Goal: Task Accomplishment & Management: Manage account settings

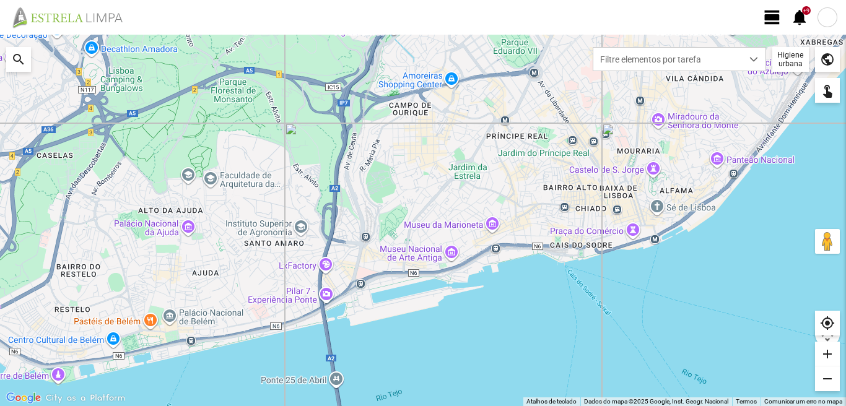
click at [776, 17] on span "view_day" at bounding box center [772, 17] width 19 height 19
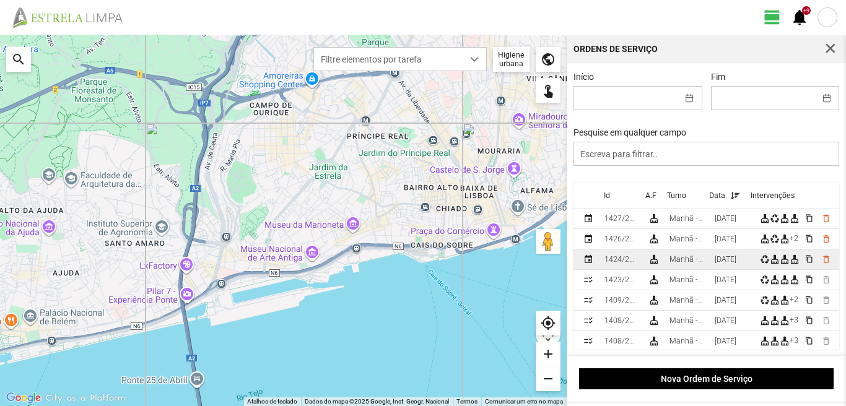
click at [722, 259] on div "[DATE]" at bounding box center [726, 259] width 22 height 9
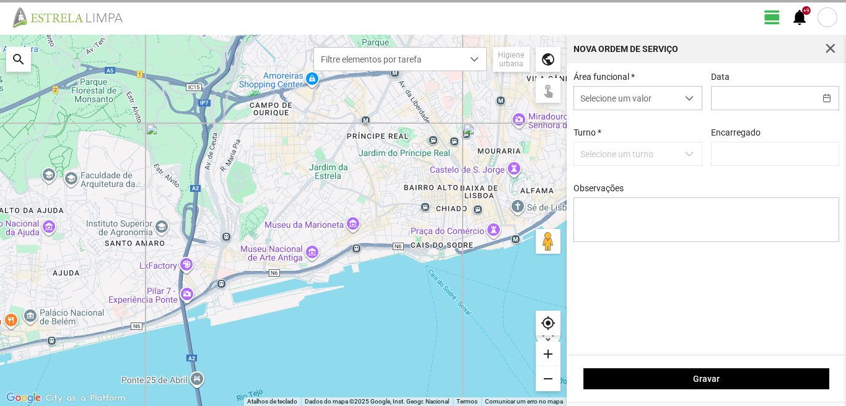
type input "[PERSON_NAME]"
type input "[DATE]"
type textarea "39-baixa 6-10-25-44-49-descanso Ao serviço-17-22-36-45-47-50-Eo38"
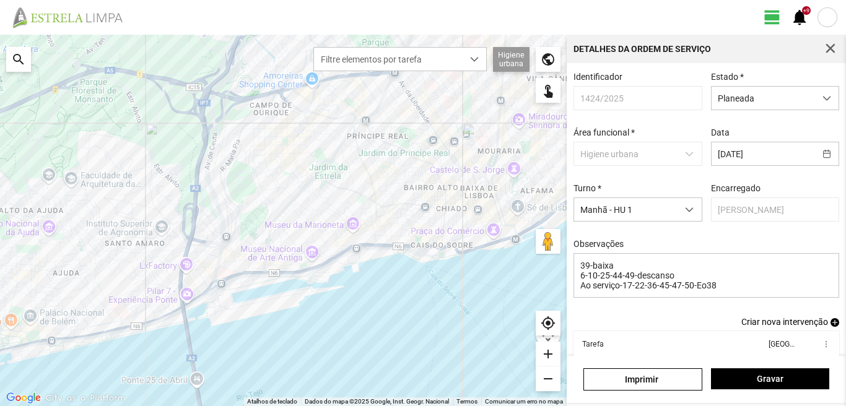
scroll to position [68, 0]
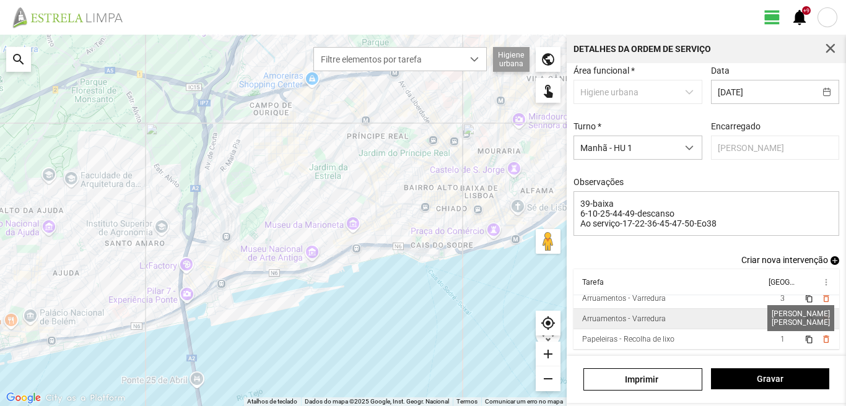
click at [781, 320] on span "2" at bounding box center [783, 319] width 4 height 9
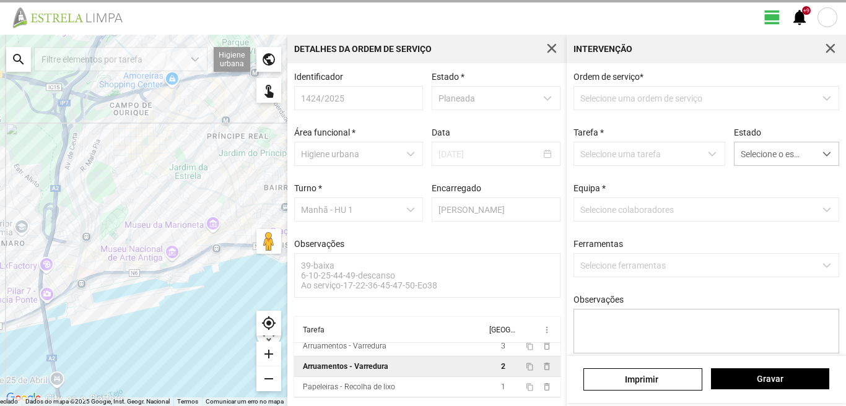
scroll to position [2, 0]
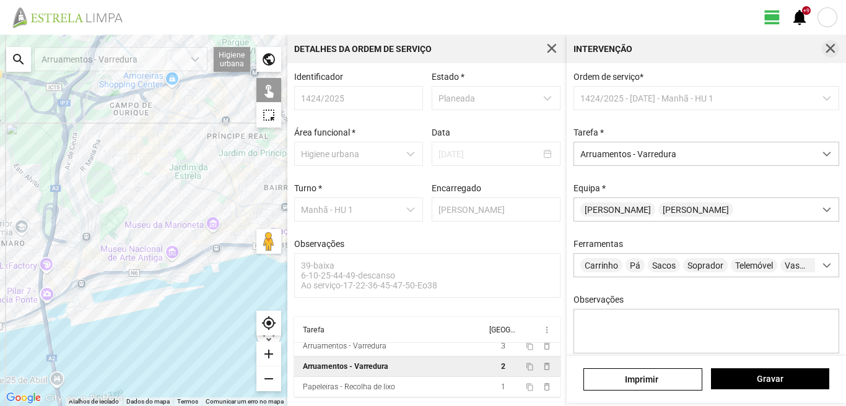
click at [829, 48] on span "button" at bounding box center [830, 48] width 11 height 11
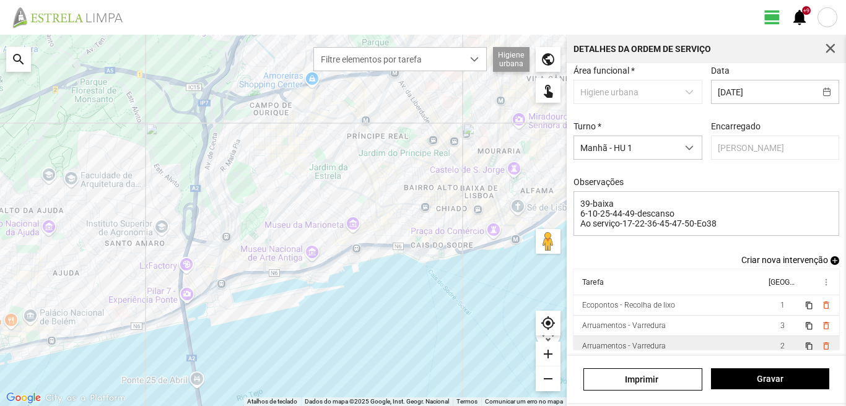
scroll to position [27, 0]
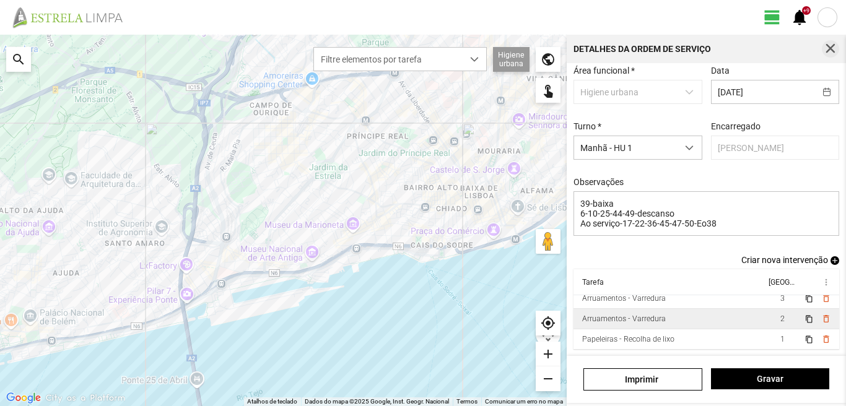
click at [834, 52] on span "button" at bounding box center [830, 48] width 11 height 11
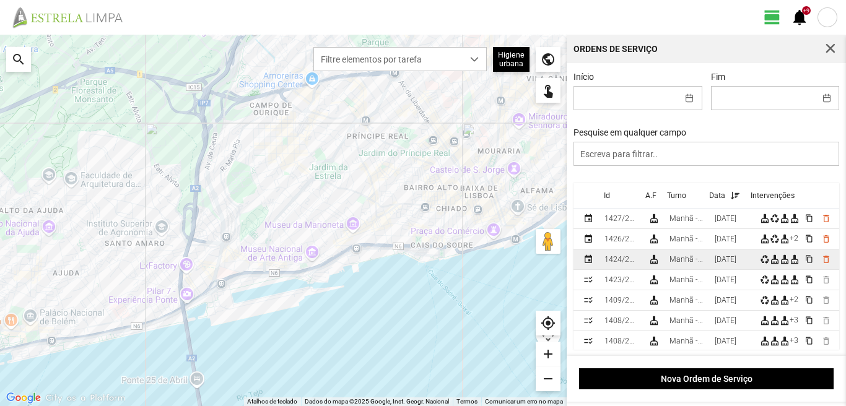
click at [724, 261] on div "[DATE]" at bounding box center [726, 259] width 22 height 9
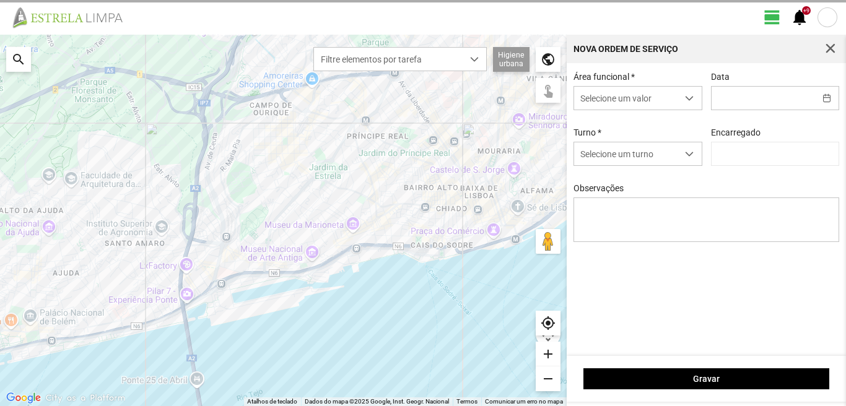
type input "[DATE]"
type textarea "39-baixa 6-10-25-44-49-descanso Ao serviço-17-22-36-45-47-50-Eo38"
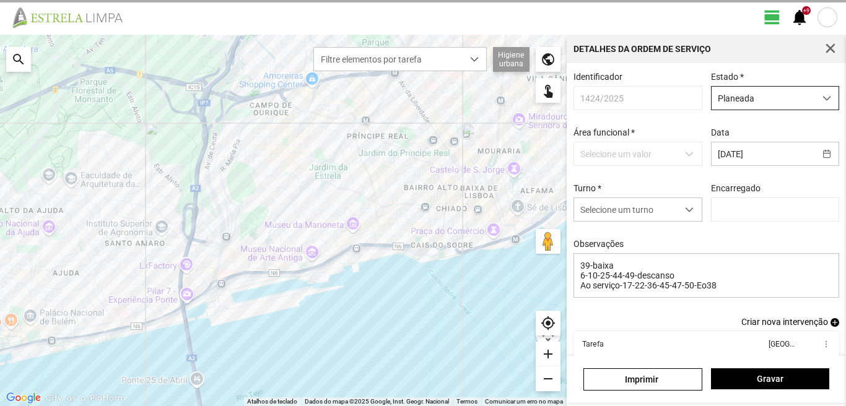
click at [741, 98] on span "Planeada" at bounding box center [763, 98] width 103 height 23
type input "[PERSON_NAME]"
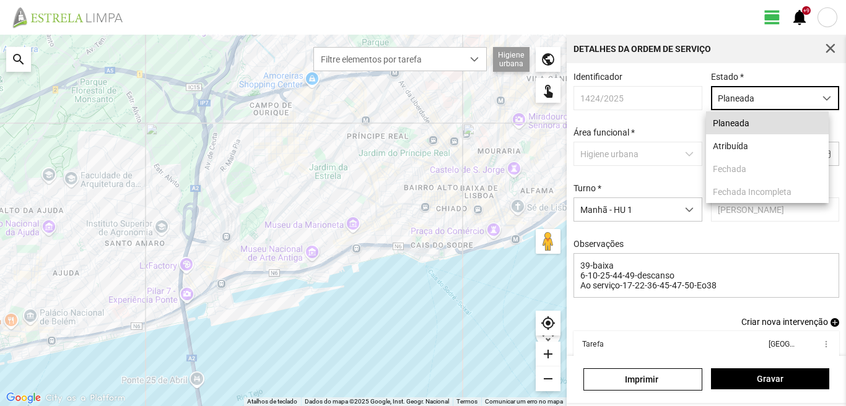
scroll to position [7, 55]
click at [731, 146] on li "Atribuída" at bounding box center [767, 145] width 123 height 23
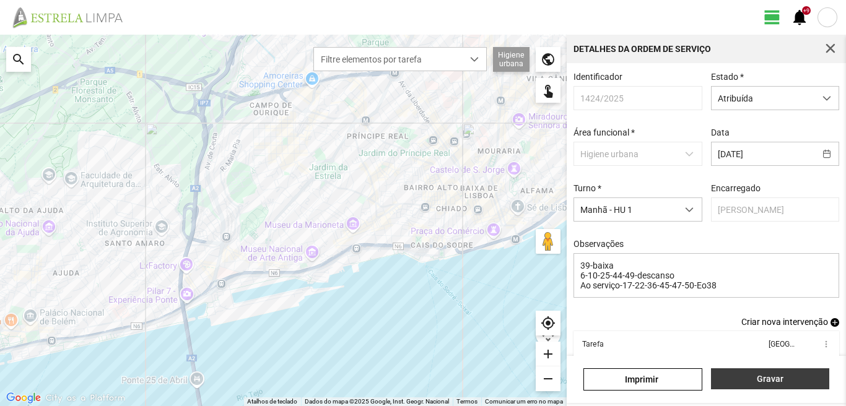
click at [800, 379] on span "Gravar" at bounding box center [769, 379] width 105 height 10
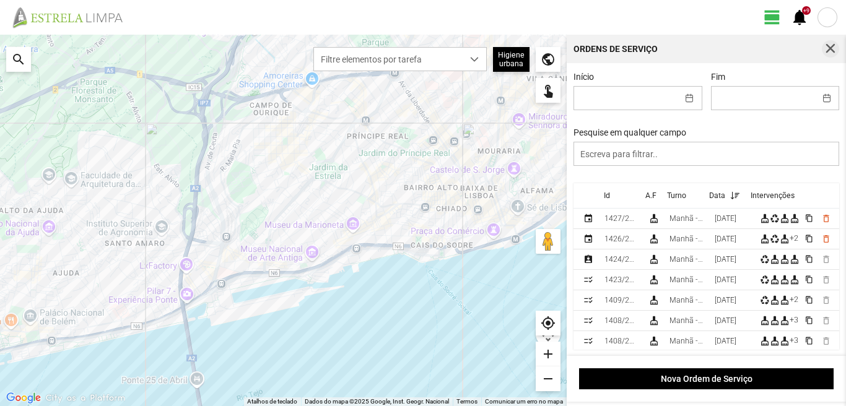
click at [829, 48] on span "button" at bounding box center [830, 48] width 11 height 11
